Goal: Task Accomplishment & Management: Manage account settings

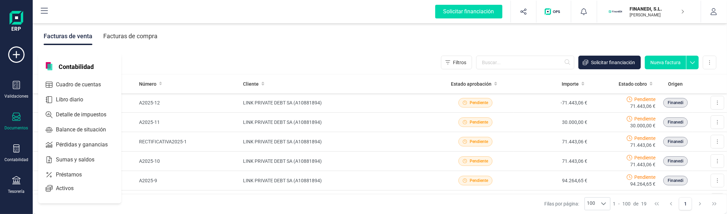
click at [22, 122] on div "Documentos" at bounding box center [16, 122] width 27 height 18
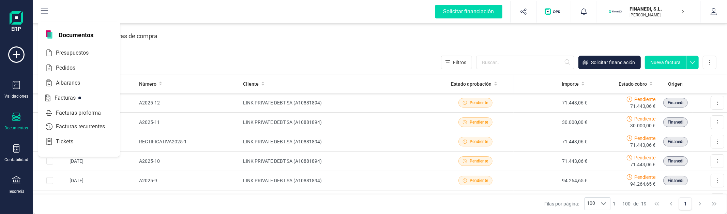
click at [310, 51] on div "Facturas de venta ( 19 ) Filtros Solicitar financiación Nueva factura Importar …" at bounding box center [380, 62] width 695 height 23
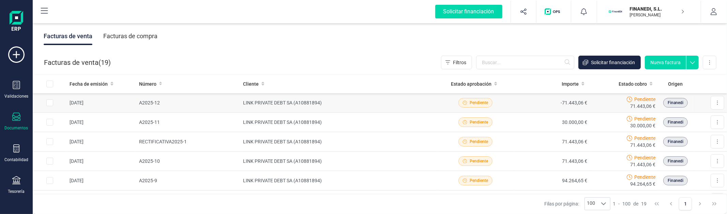
click at [199, 106] on td "A2025-12" at bounding box center [188, 102] width 104 height 19
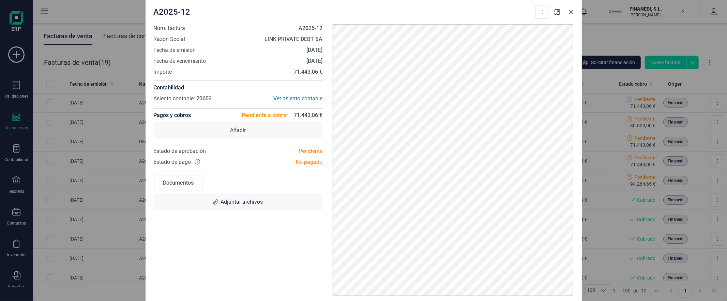
click at [570, 10] on icon "button" at bounding box center [571, 12] width 4 height 4
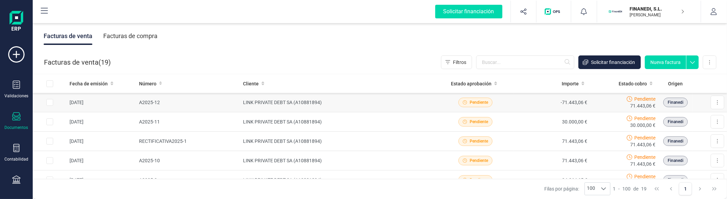
click at [330, 99] on td "LINK PRIVATE DEBT SA (A10881894)" at bounding box center [338, 102] width 197 height 19
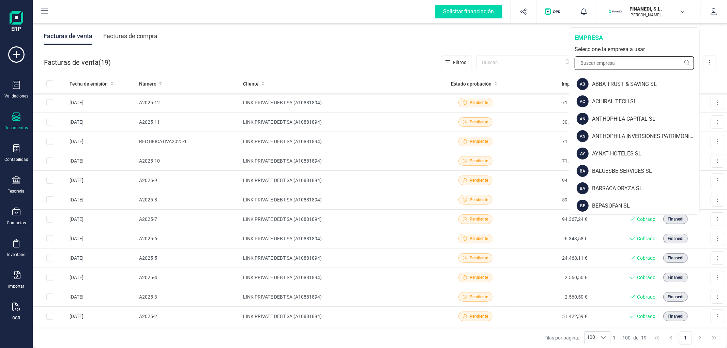
click at [629, 65] on input "text" at bounding box center [634, 63] width 119 height 14
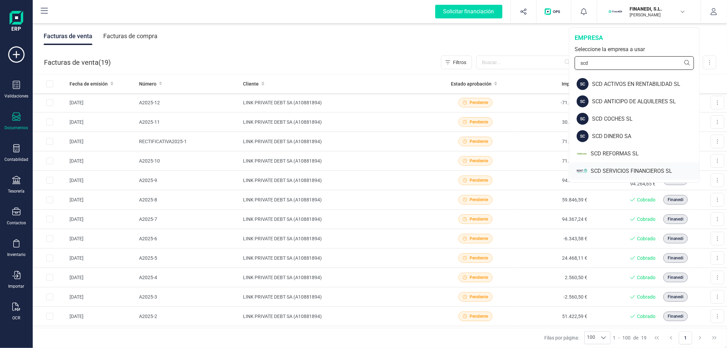
type input "scd"
click at [612, 168] on div "SCD SERVICIOS FINANCIEROS SL" at bounding box center [645, 171] width 109 height 8
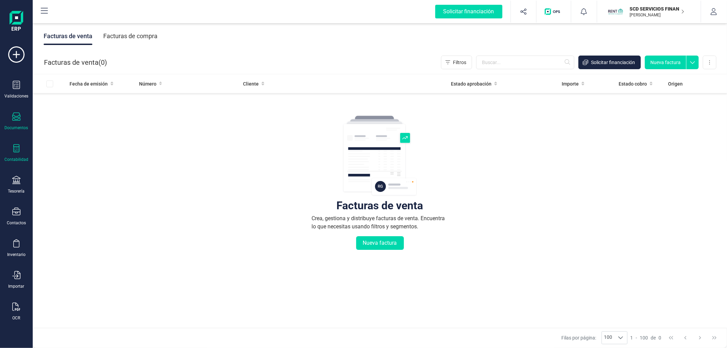
click at [17, 148] on icon at bounding box center [16, 148] width 8 height 8
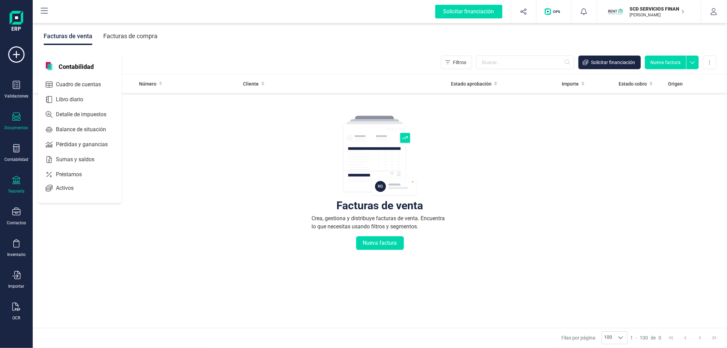
click at [15, 183] on icon at bounding box center [16, 180] width 8 height 8
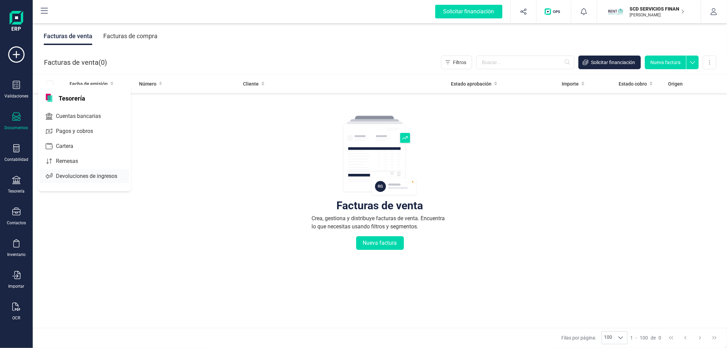
click at [63, 151] on div "Cartera" at bounding box center [85, 146] width 90 height 14
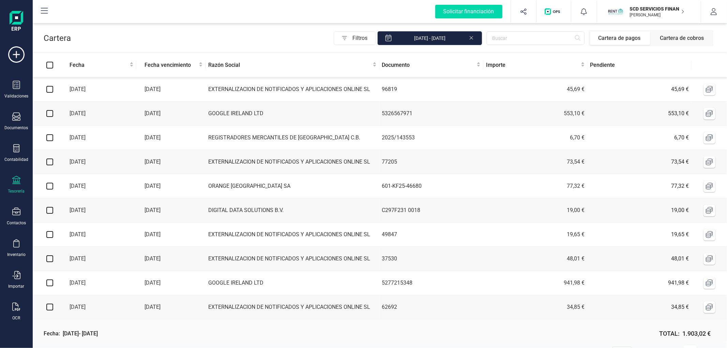
click at [19, 180] on icon at bounding box center [16, 180] width 8 height 8
click at [70, 161] on span "Remesas" at bounding box center [71, 161] width 37 height 8
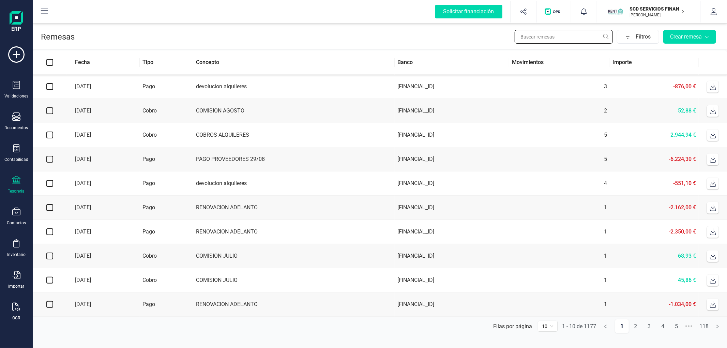
click at [568, 39] on input "text" at bounding box center [564, 37] width 98 height 14
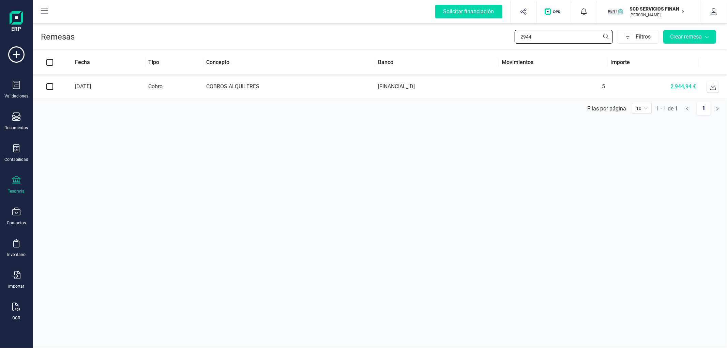
type input "2944"
click at [713, 86] on icon at bounding box center [713, 86] width 6 height 7
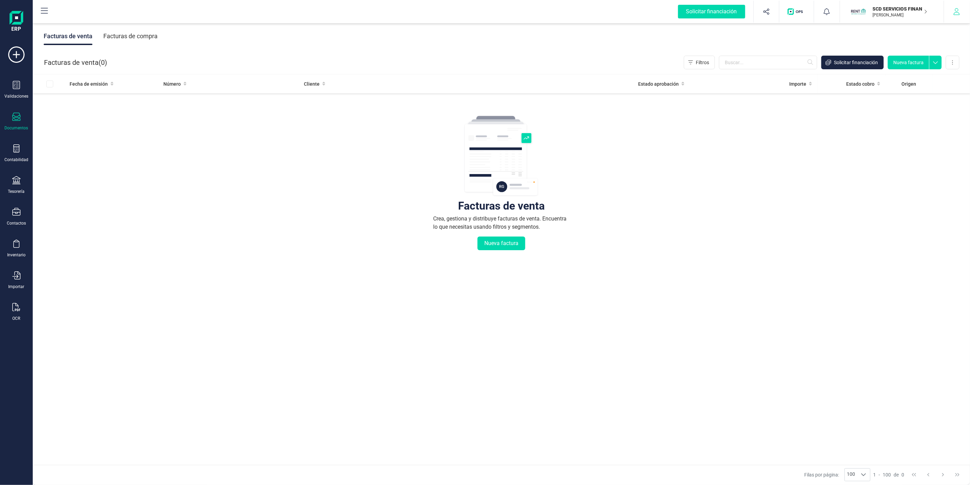
click at [947, 10] on button "button" at bounding box center [957, 12] width 26 height 22
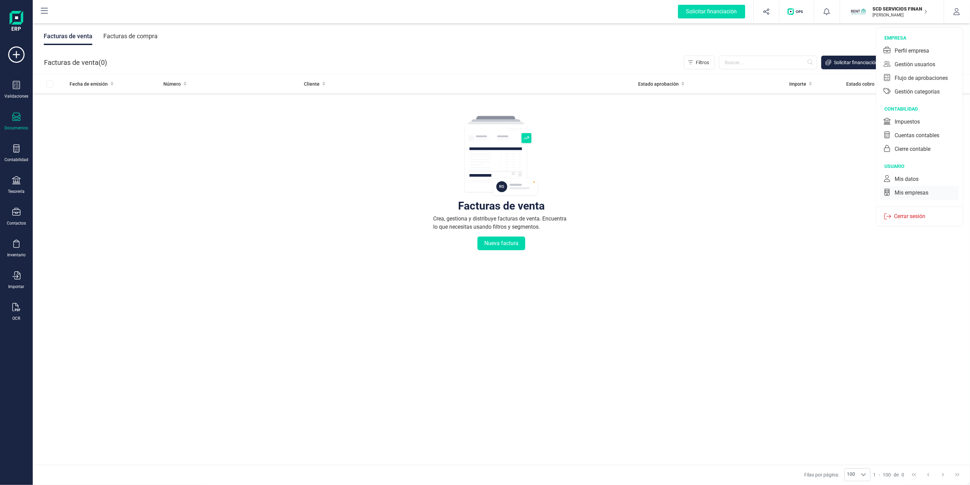
click at [907, 189] on div "Mis empresas" at bounding box center [911, 193] width 34 height 8
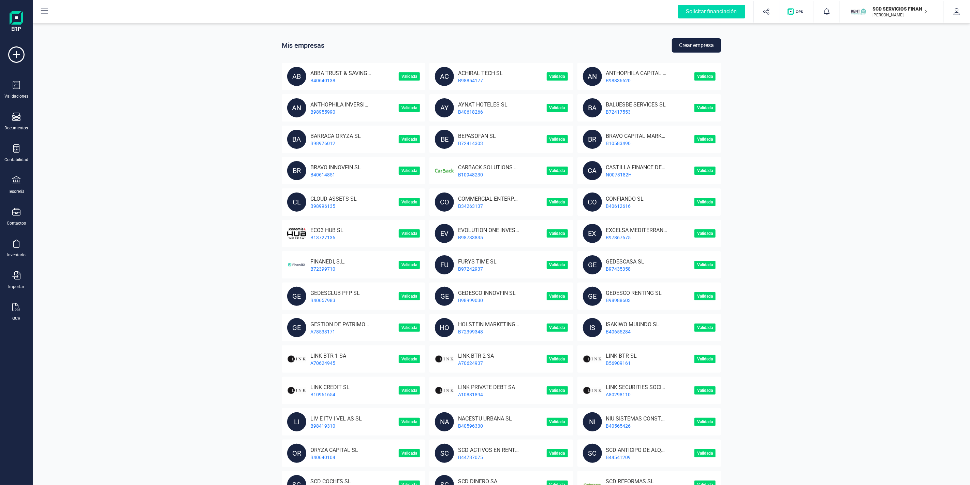
click at [685, 44] on button "Crear empresa" at bounding box center [696, 45] width 49 height 14
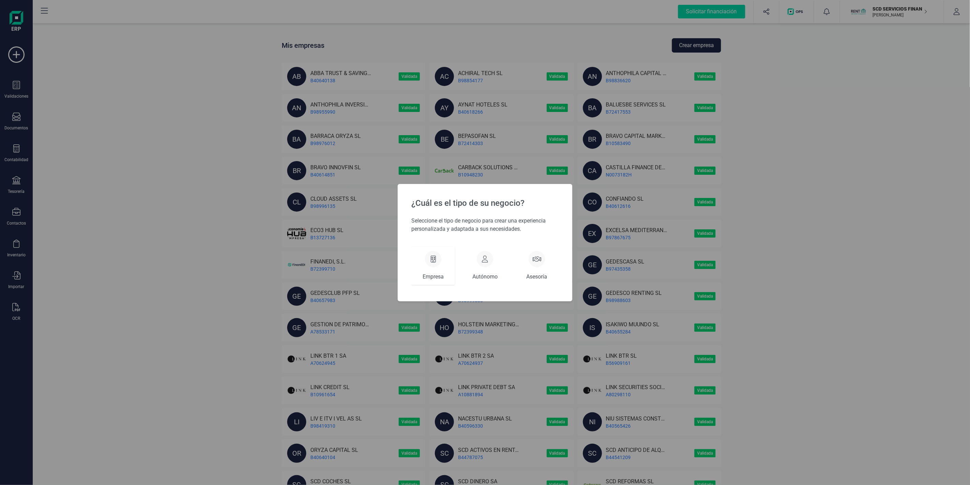
click at [435, 261] on div at bounding box center [433, 259] width 16 height 16
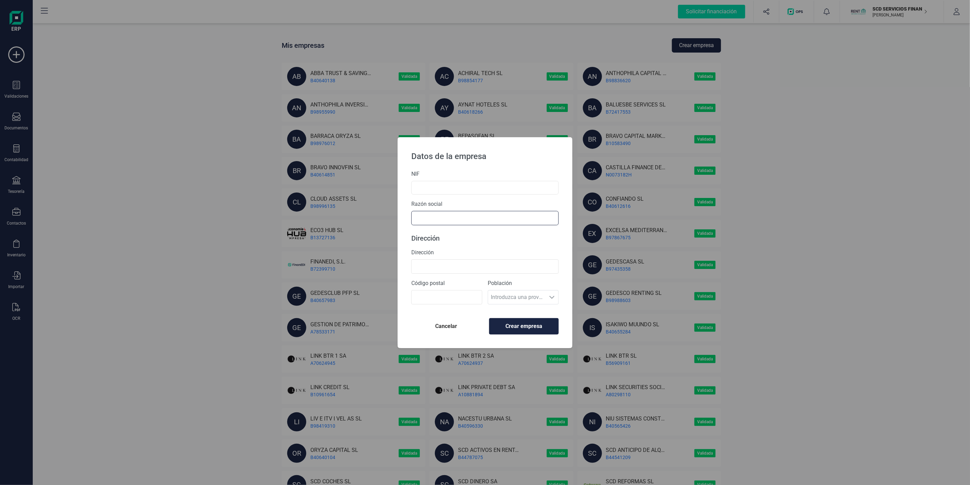
click at [456, 219] on input "text" at bounding box center [484, 218] width 147 height 14
click at [457, 186] on input "text" at bounding box center [484, 184] width 147 height 14
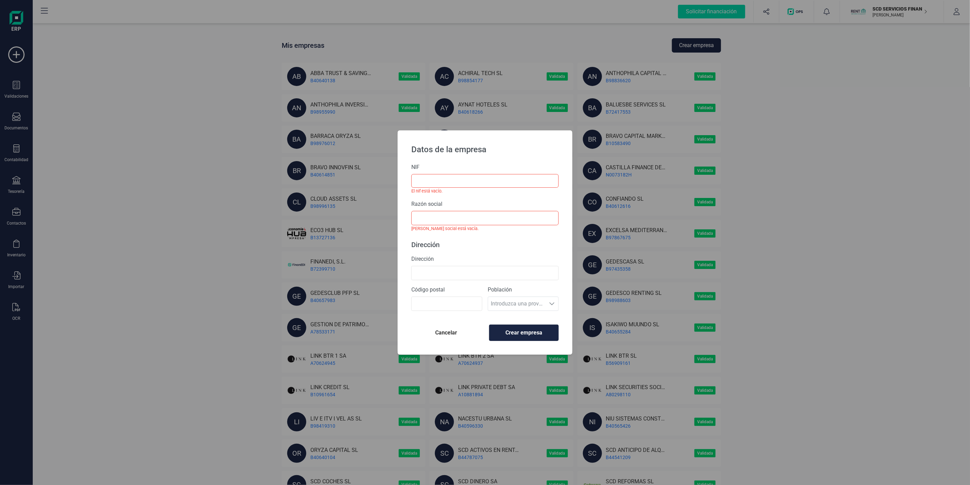
click at [459, 170] on label "NIF" at bounding box center [484, 167] width 147 height 8
click at [456, 332] on span "Cancelar" at bounding box center [446, 332] width 59 height 8
